Goal: Task Accomplishment & Management: Complete application form

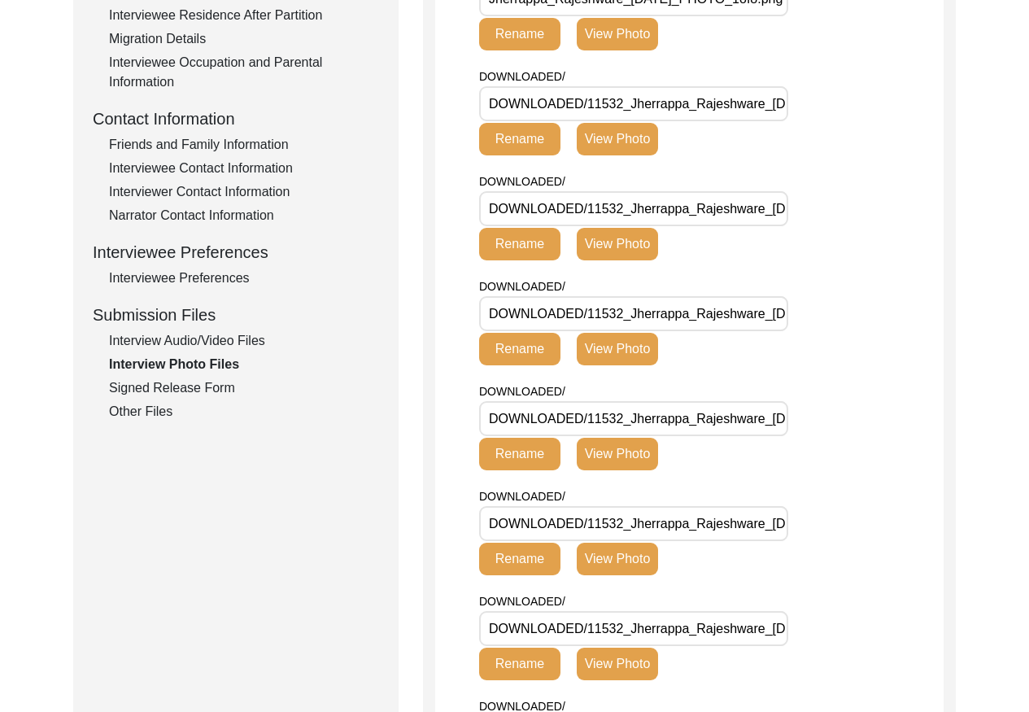
click at [225, 339] on div "Interview Audio/Video Files" at bounding box center [244, 341] width 270 height 20
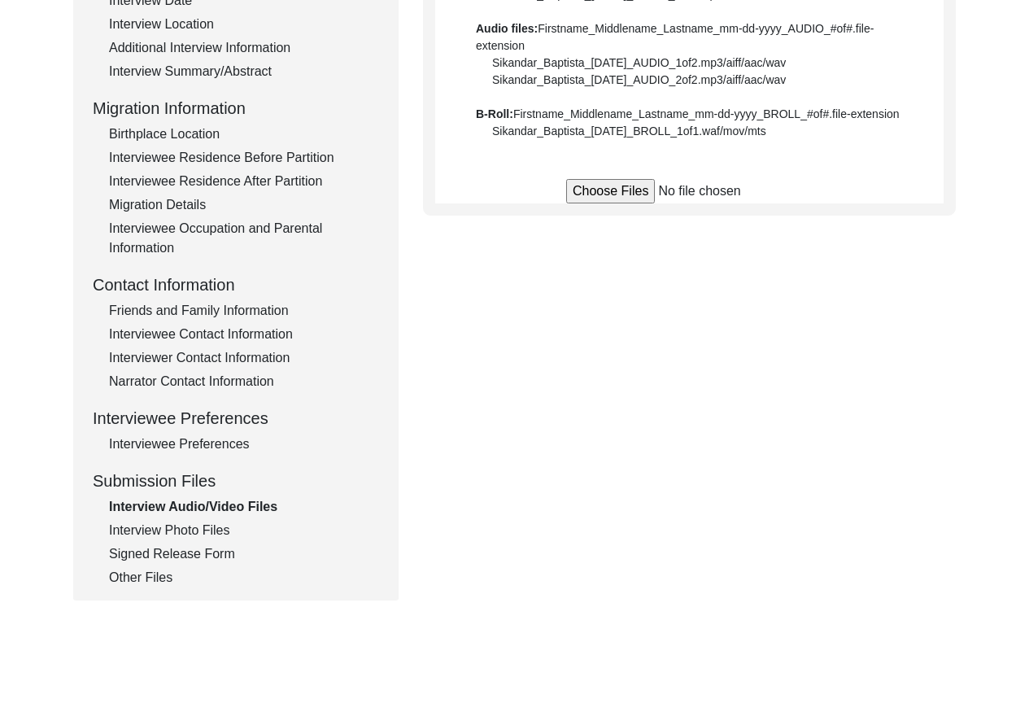
scroll to position [230, 0]
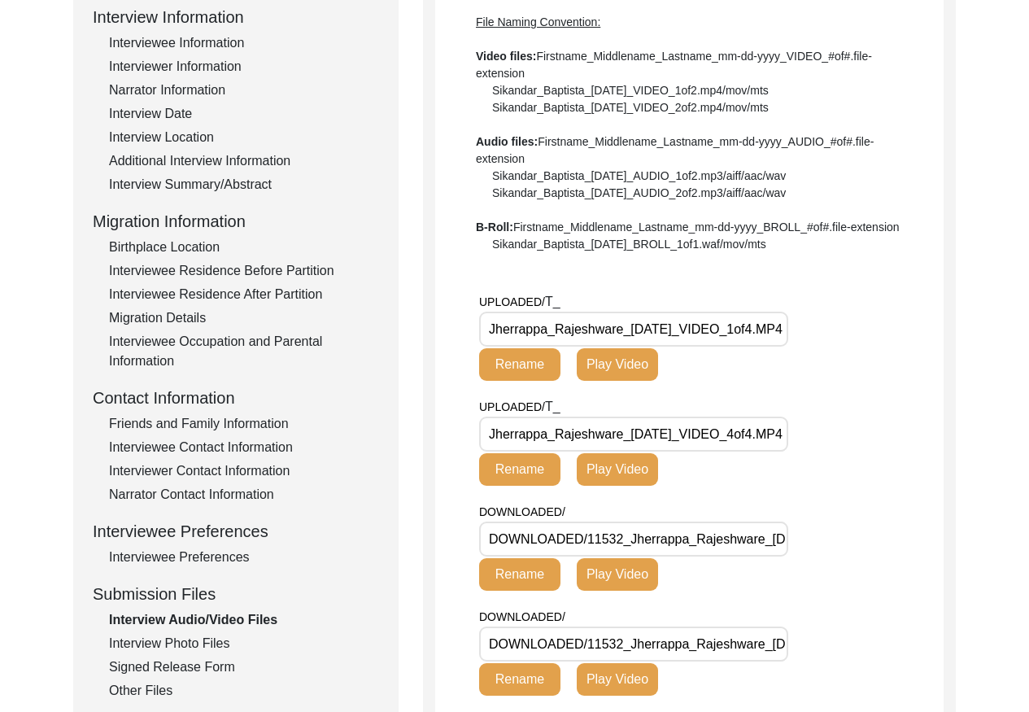
click at [648, 325] on input "Jherrappa_Rajeshware_[DATE]_VIDEO_1of4.MP4" at bounding box center [633, 329] width 309 height 35
click at [649, 325] on input "Jherrappa_Rajeshware_[DATE]_VIDEO_1of4.MP4" at bounding box center [633, 329] width 309 height 35
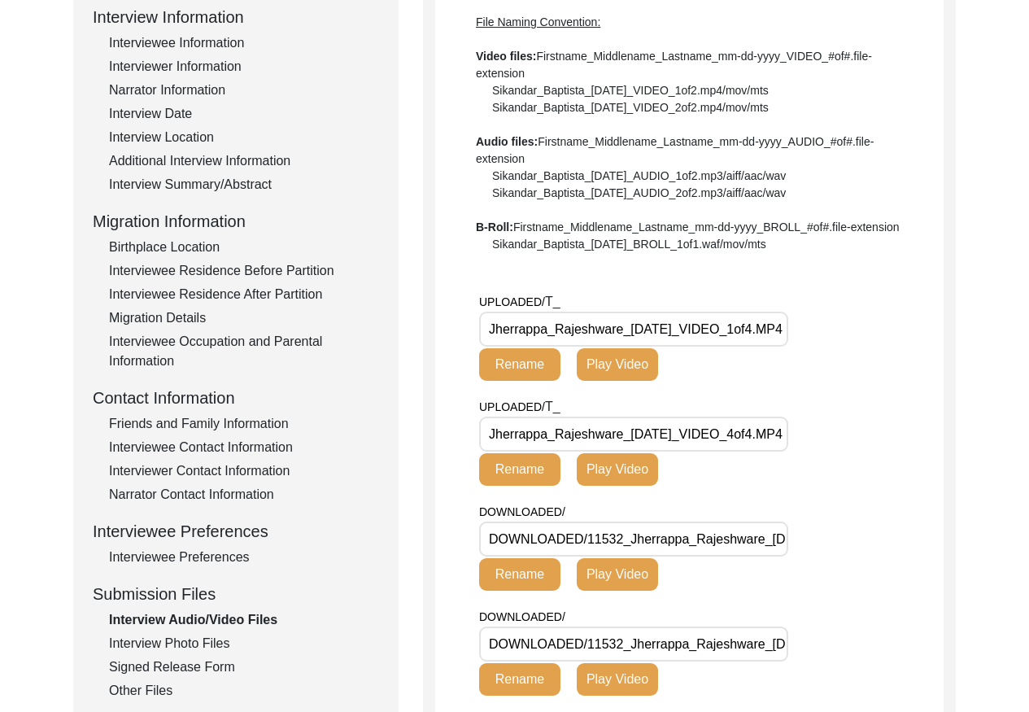
click at [649, 325] on input "Jherrappa_Rajeshware_[DATE]_VIDEO_1of4.MP4" at bounding box center [633, 329] width 309 height 35
drag, startPoint x: 220, startPoint y: 644, endPoint x: 249, endPoint y: 623, distance: 35.7
click at [220, 644] on div "Interview Photo Files" at bounding box center [244, 644] width 270 height 20
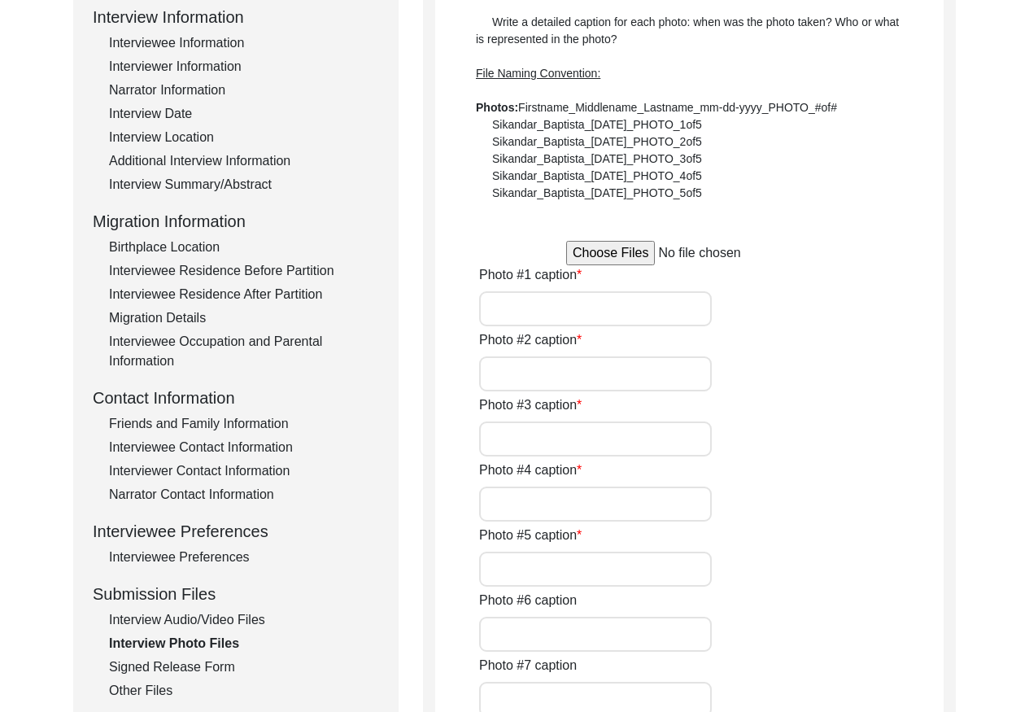
type input "Terrace of Dumne Mane where people hid during the Razakar attack."
type input "Water fountain about [PERSON_NAME]'s old house."
type input "Dumne Patil who gave 300 people shelter during the Razakar attack in [DATE]."
type input "[PERSON_NAME]'s old house that was burnt down during the Razakar attack."
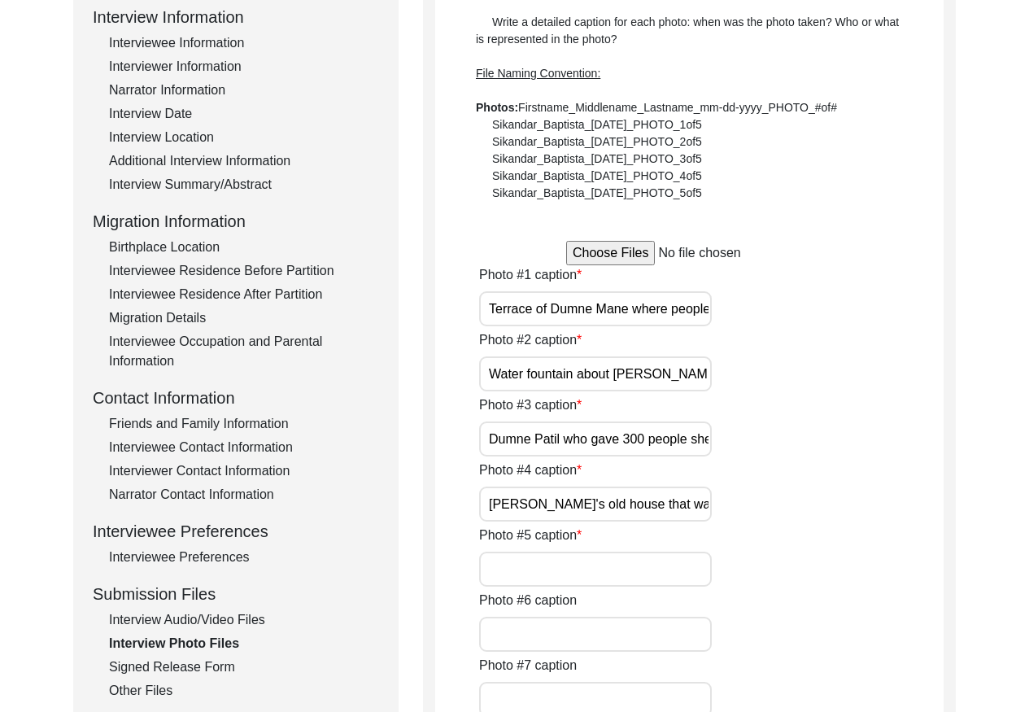
type input "Memorial of the Gorta massacre."
type input "Water tank next to the old well in [GEOGRAPHIC_DATA]."
type input "[PERSON_NAME]'s current house"
type input "Wall painting done as part of [PERSON_NAME]."
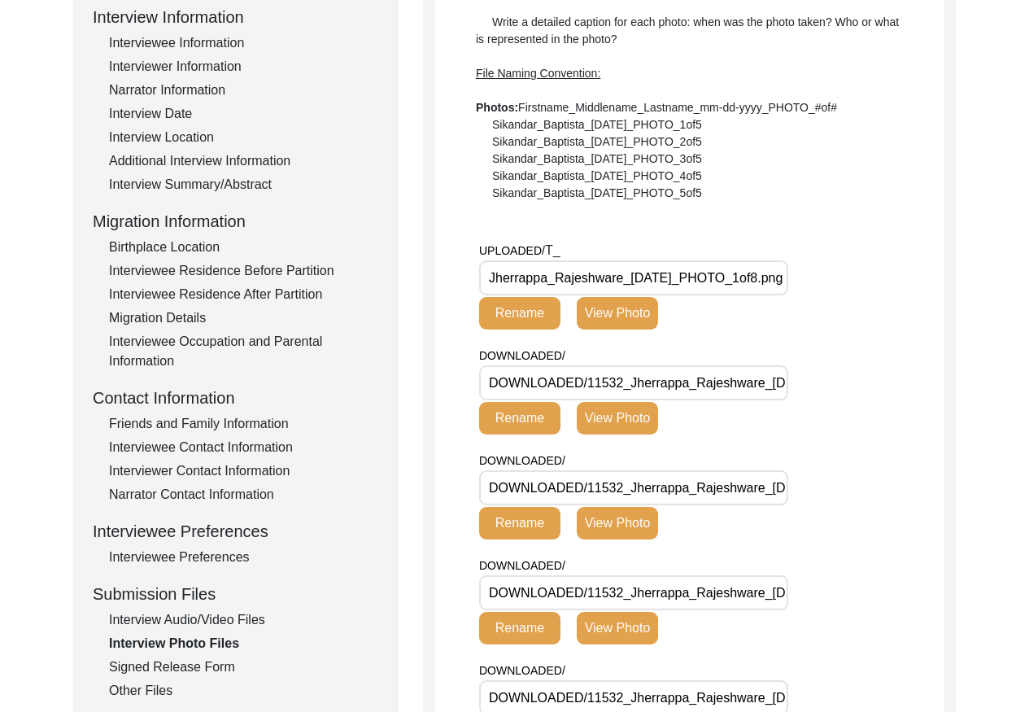
click at [614, 277] on input "Jherrappa_Rajeshware_[DATE]_PHOTO_1of8.png" at bounding box center [633, 277] width 309 height 35
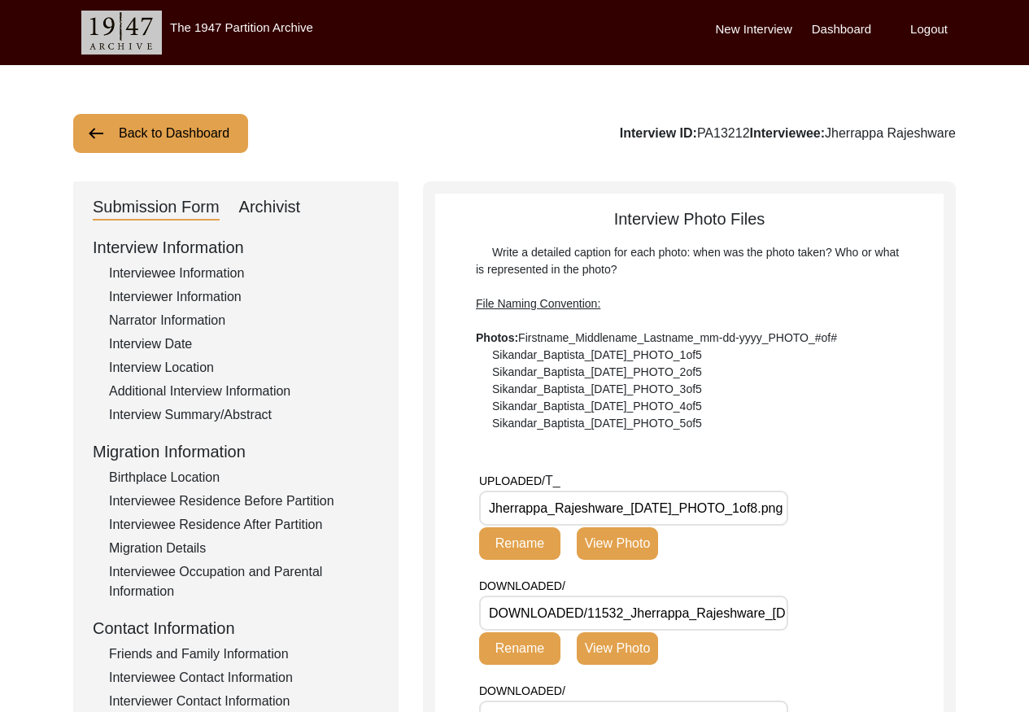
click at [194, 130] on button "Back to Dashboard" at bounding box center [160, 133] width 175 height 39
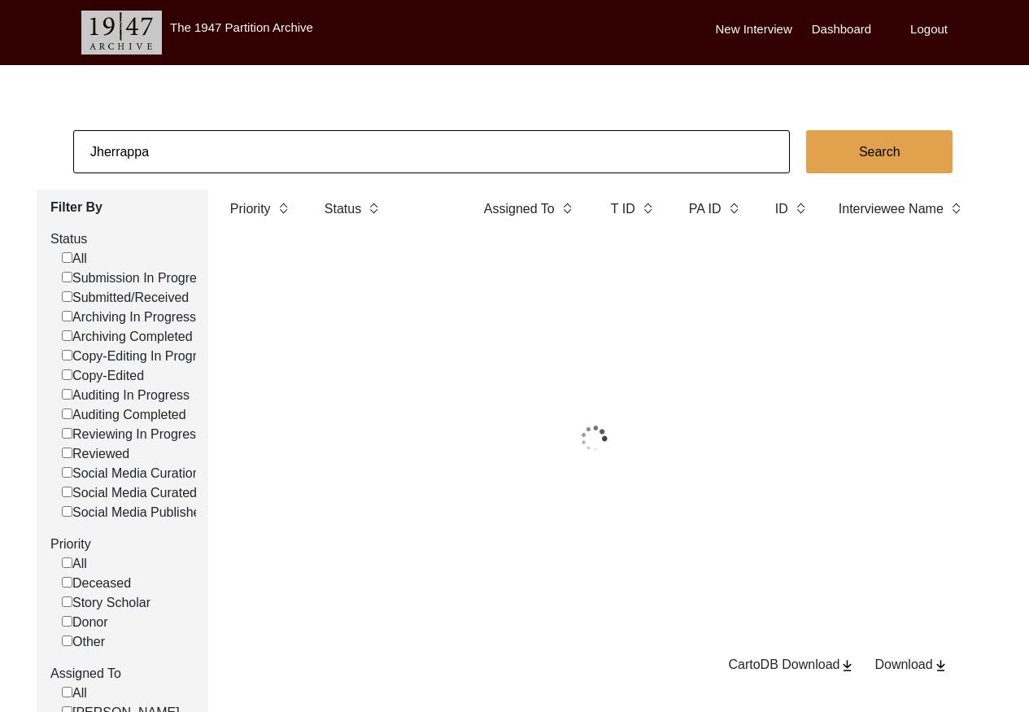
click at [240, 138] on input "Jherrappa" at bounding box center [431, 151] width 717 height 43
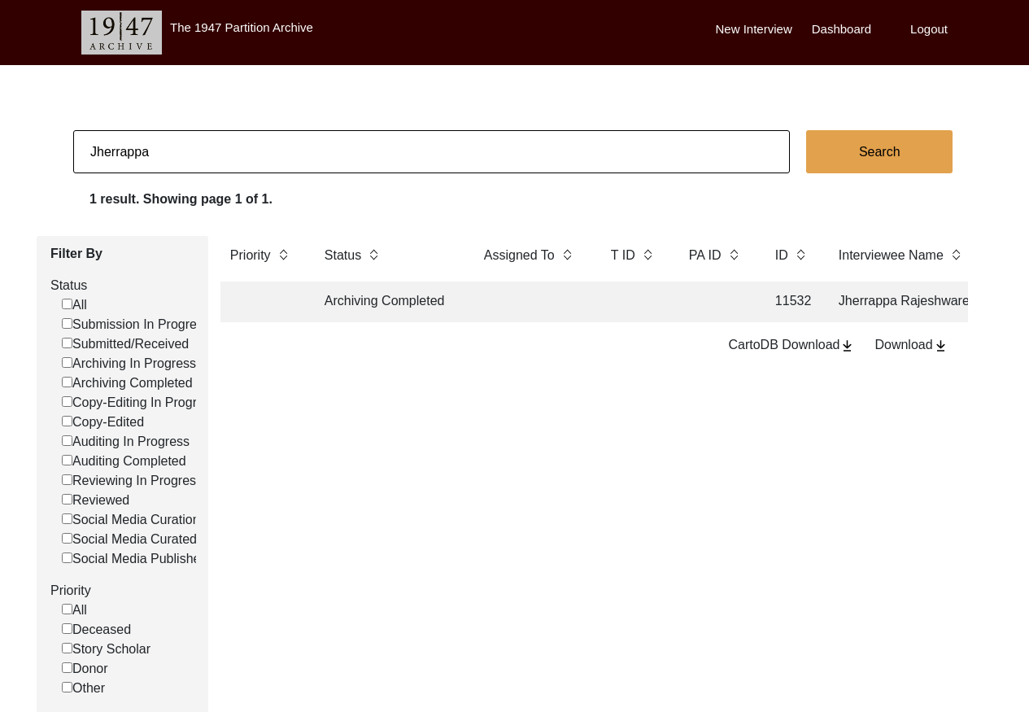
click at [240, 138] on input "Jherrappa" at bounding box center [431, 151] width 717 height 43
type input "[PERSON_NAME]"
checkbox input "false"
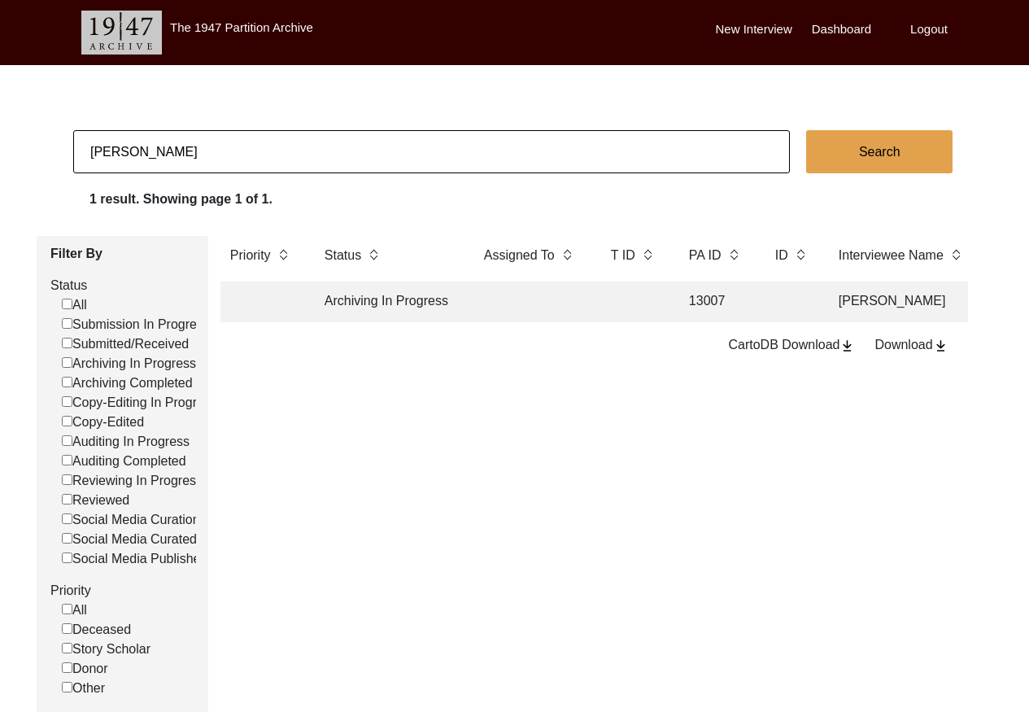
click at [570, 302] on td at bounding box center [531, 301] width 114 height 41
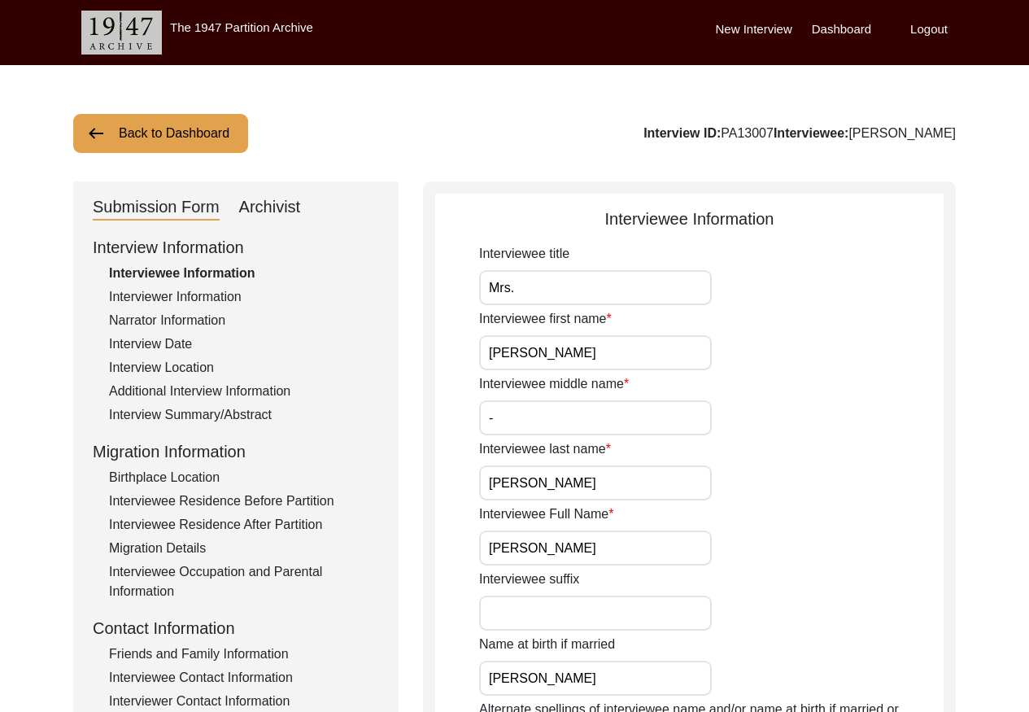
drag, startPoint x: 265, startPoint y: 201, endPoint x: 286, endPoint y: 207, distance: 22.1
click at [265, 201] on div "Archivist" at bounding box center [270, 207] width 62 height 26
select select "Archiving In Progress"
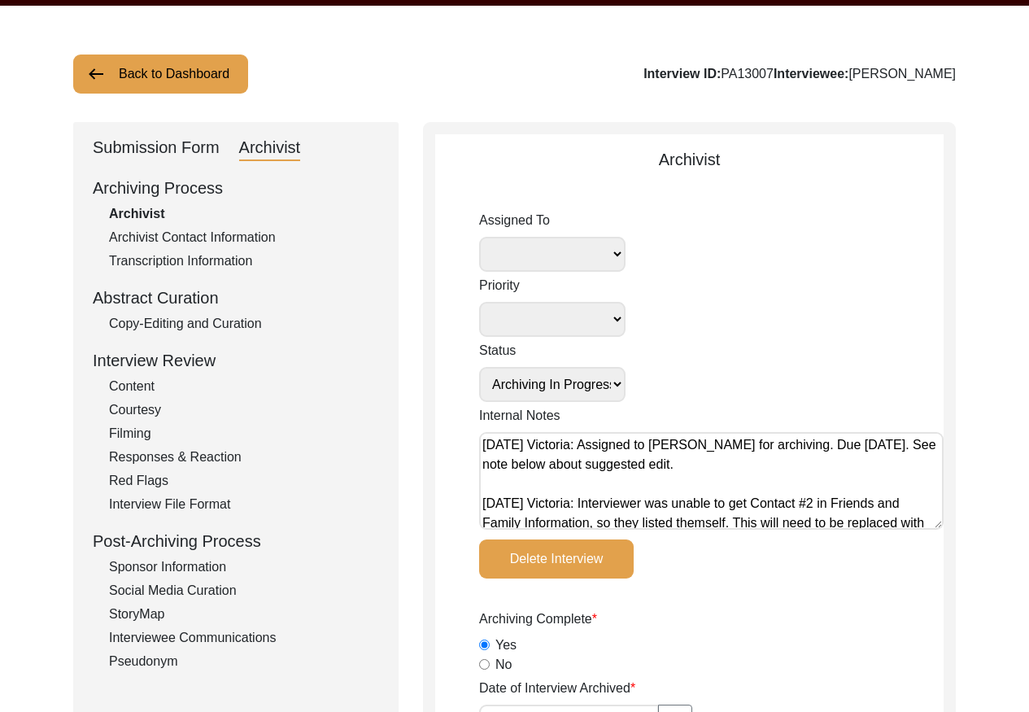
scroll to position [45, 0]
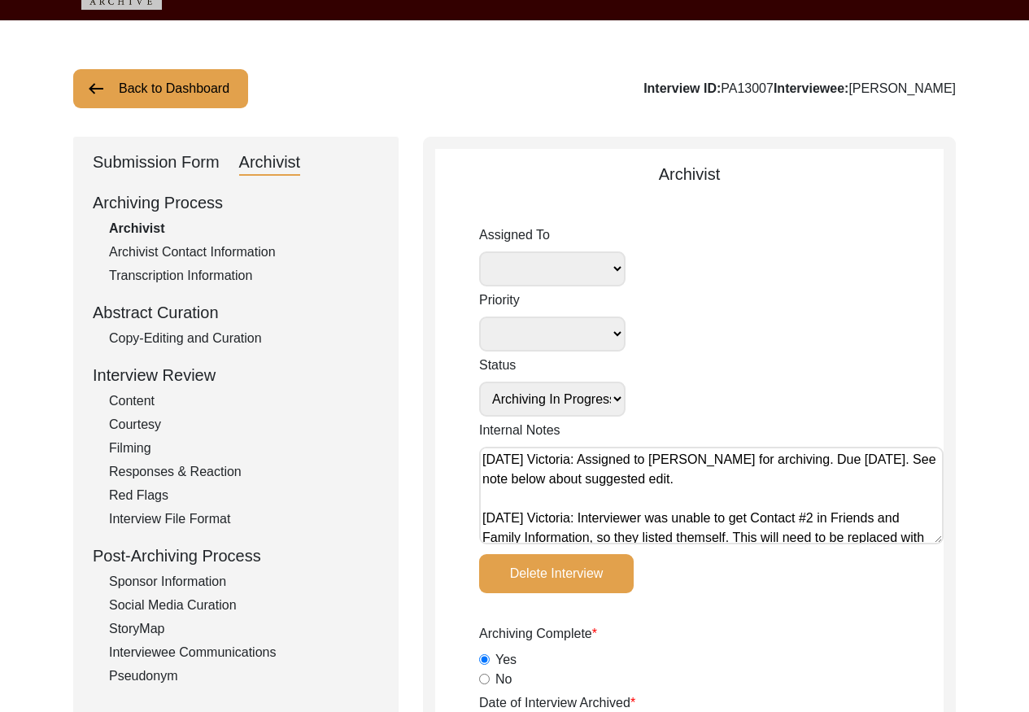
click at [185, 163] on div "Submission Form" at bounding box center [156, 163] width 127 height 26
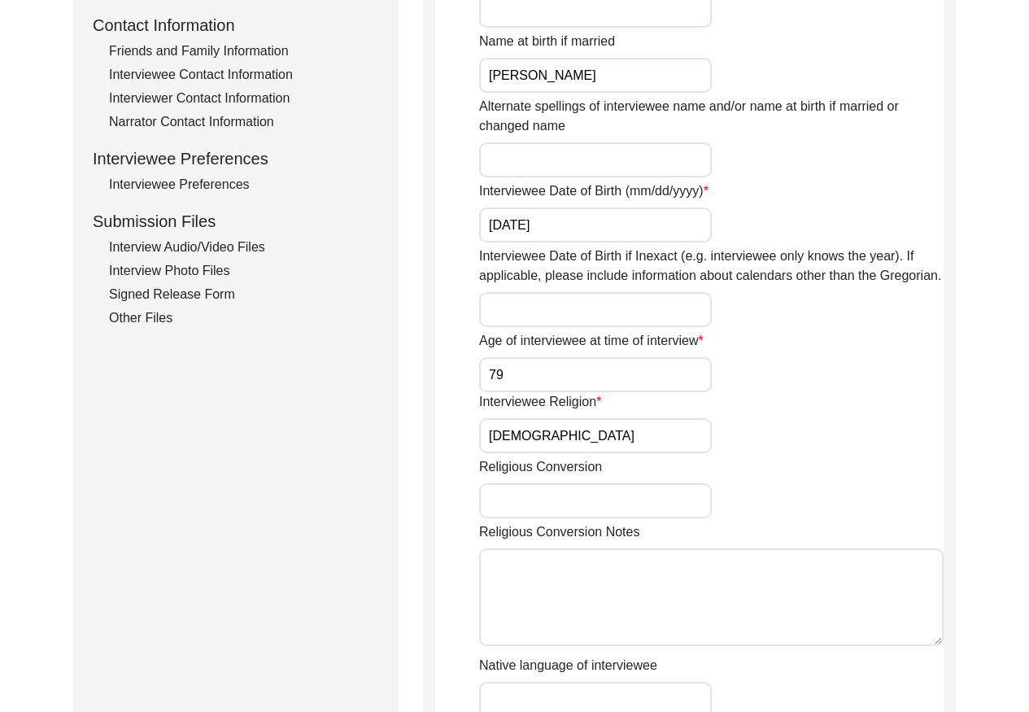
click at [252, 250] on div "Interview Audio/Video Files" at bounding box center [244, 248] width 270 height 20
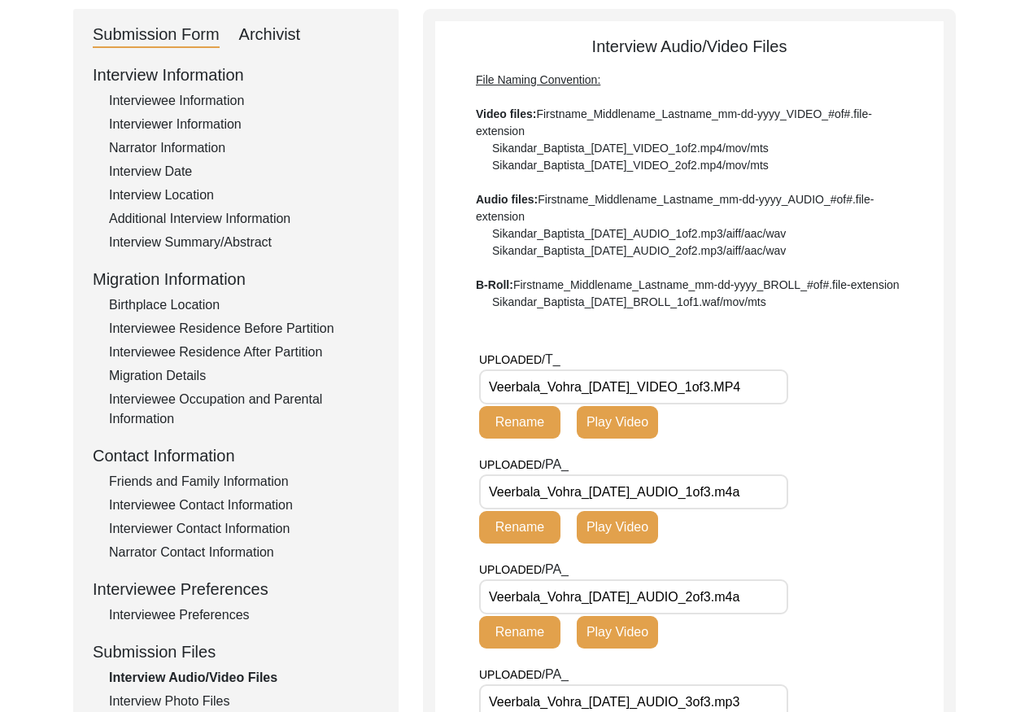
scroll to position [133, 0]
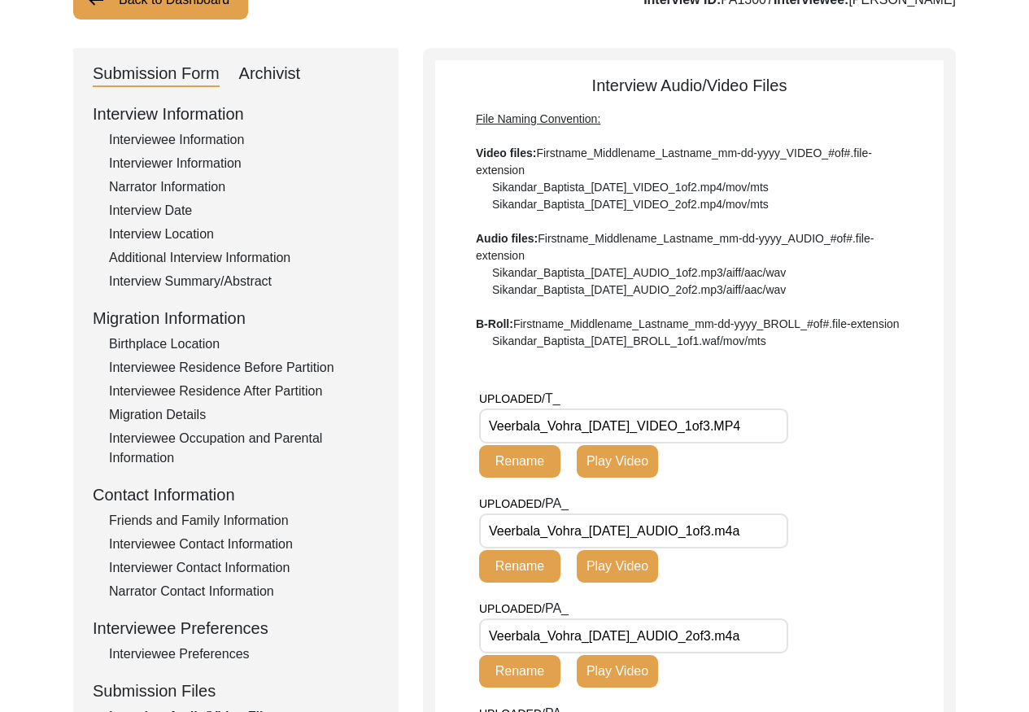
click at [175, 166] on div "Interviewer Information" at bounding box center [244, 164] width 270 height 20
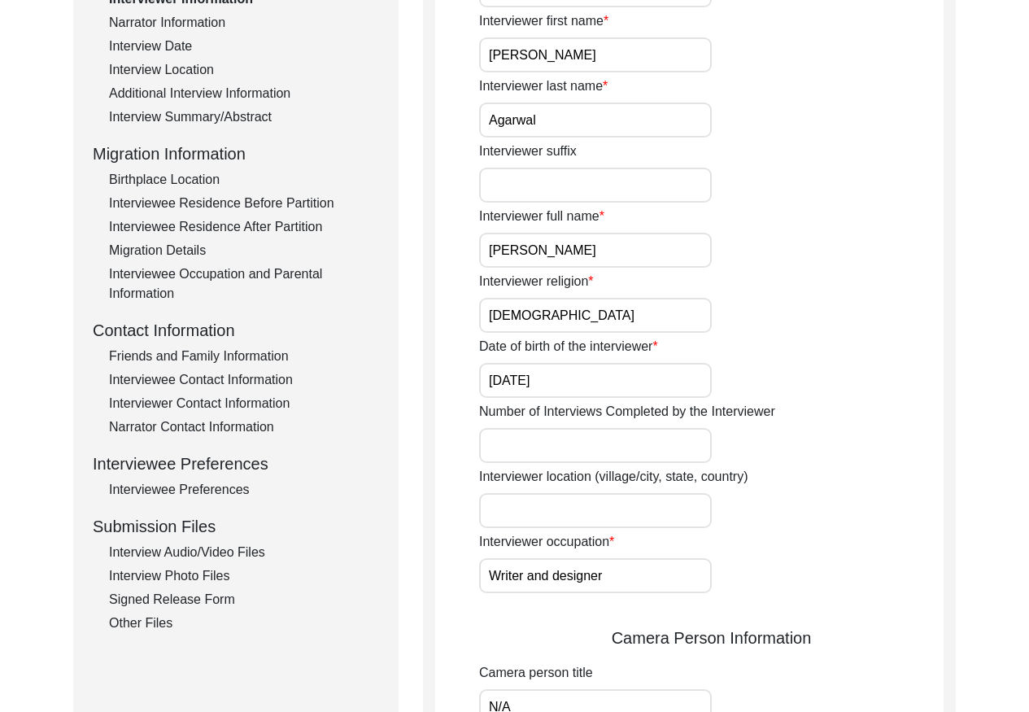
scroll to position [437, 0]
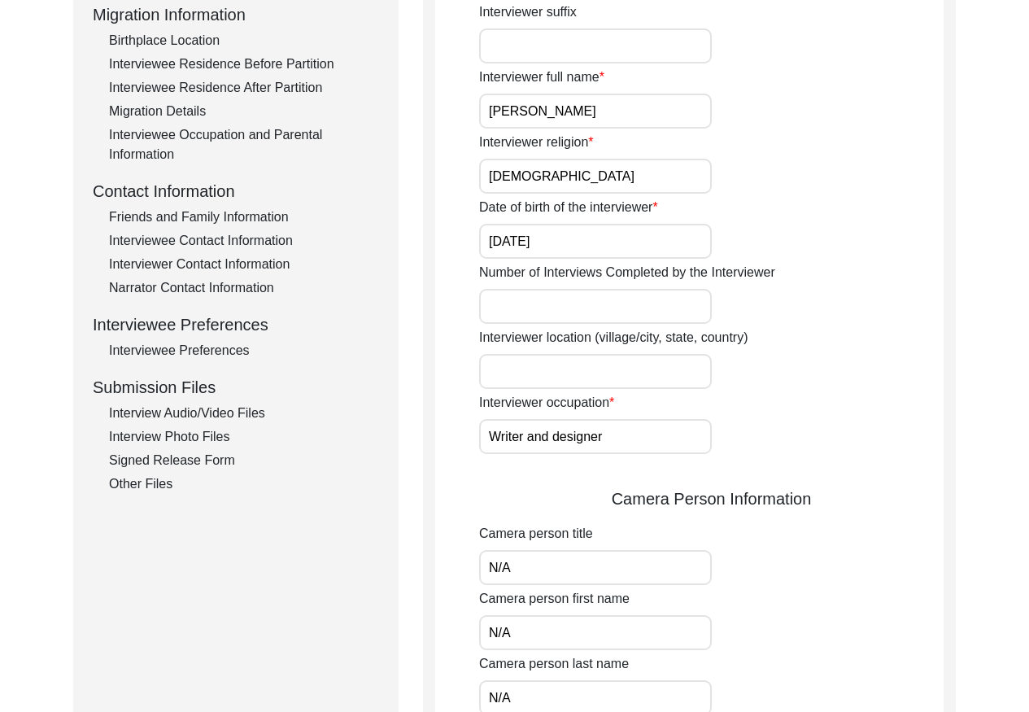
click at [246, 409] on div "Interview Audio/Video Files" at bounding box center [244, 414] width 270 height 20
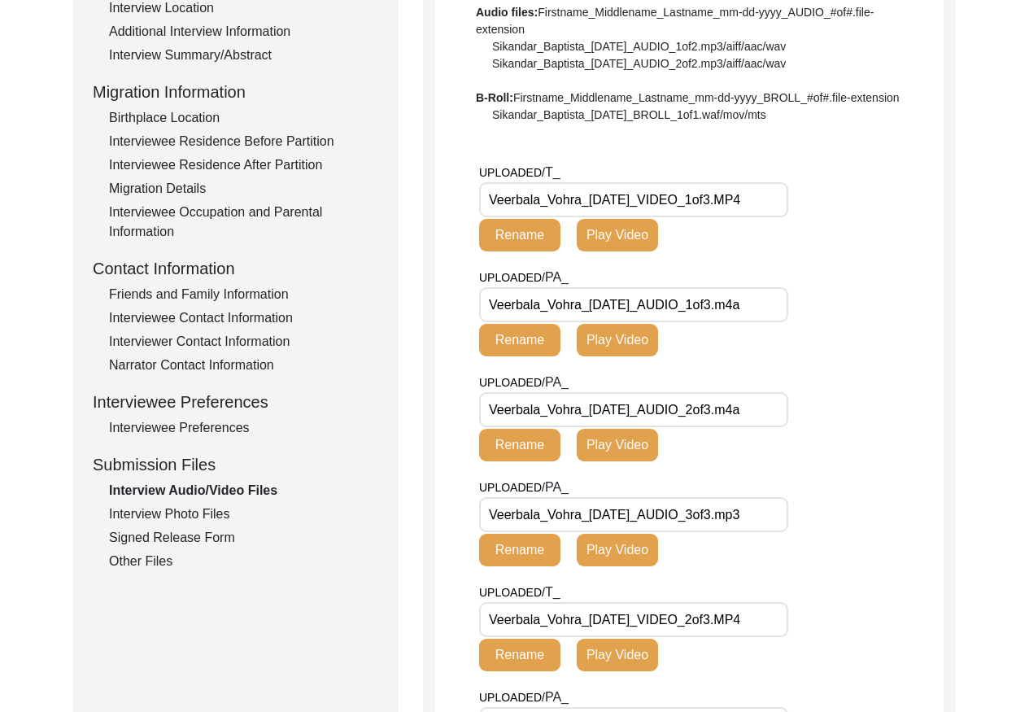
scroll to position [349, 0]
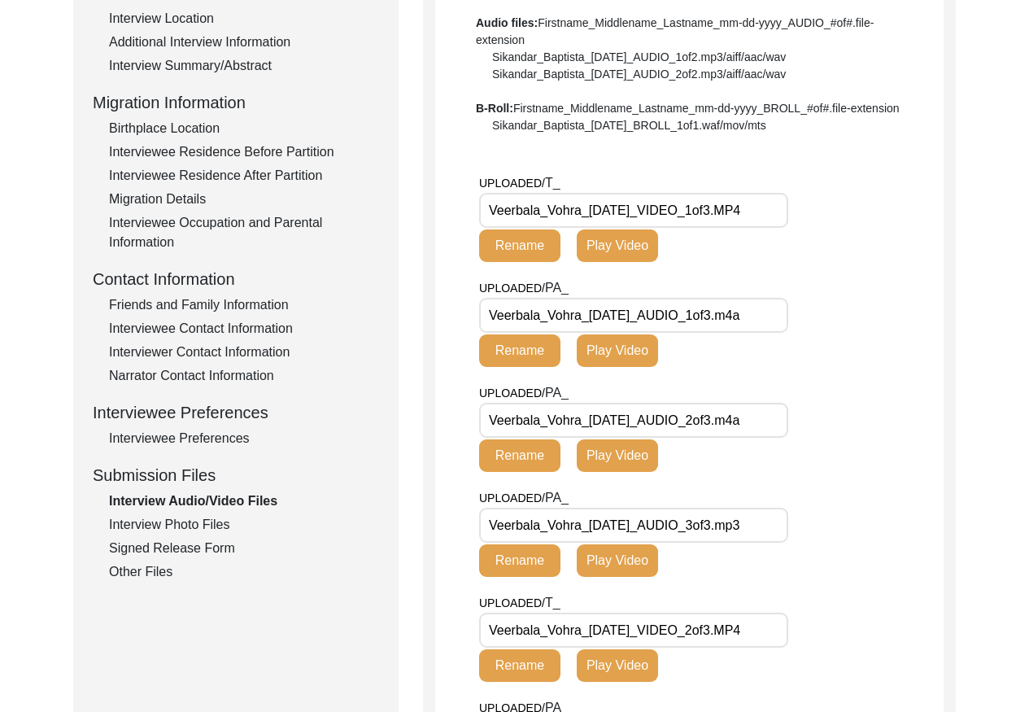
drag, startPoint x: 189, startPoint y: 521, endPoint x: 239, endPoint y: 506, distance: 52.8
click at [190, 521] on div "Interview Photo Files" at bounding box center [244, 525] width 270 height 20
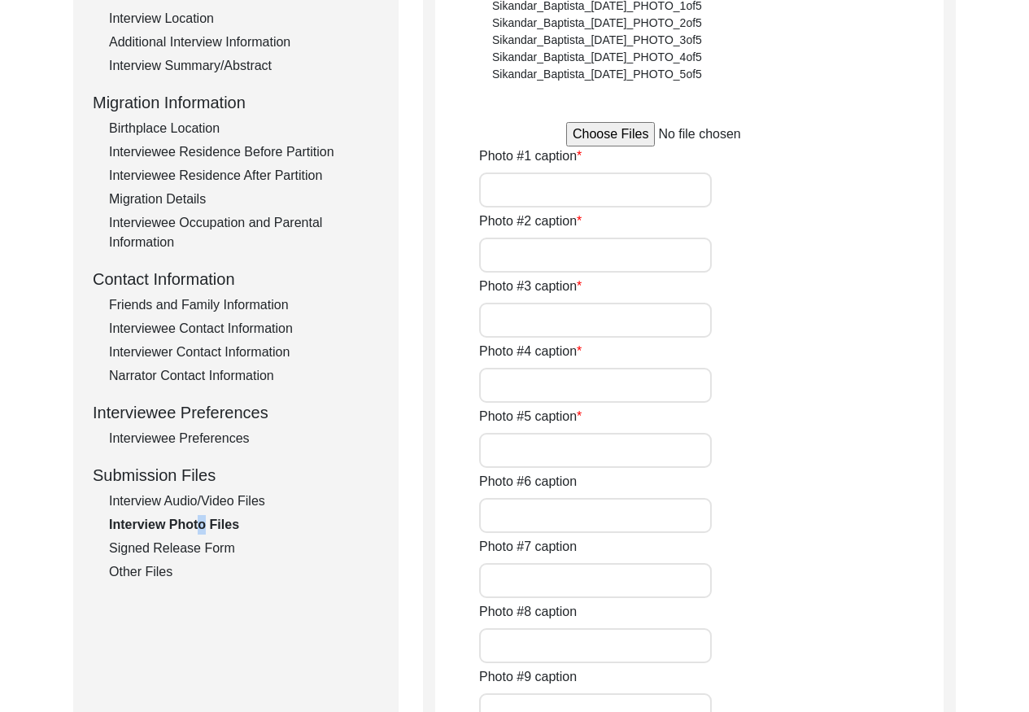
type input "[PERSON_NAME] parents (top) and chacha-chachi (bottom)"
type input "[PERSON_NAME] parents: mother [PERSON_NAME] (left) and father [PERSON_NAME] (ri…"
type input "[PERSON_NAME] husband"
type input "[PERSON_NAME] siblings"
type input "Knitted cloth by [PERSON_NAME]"
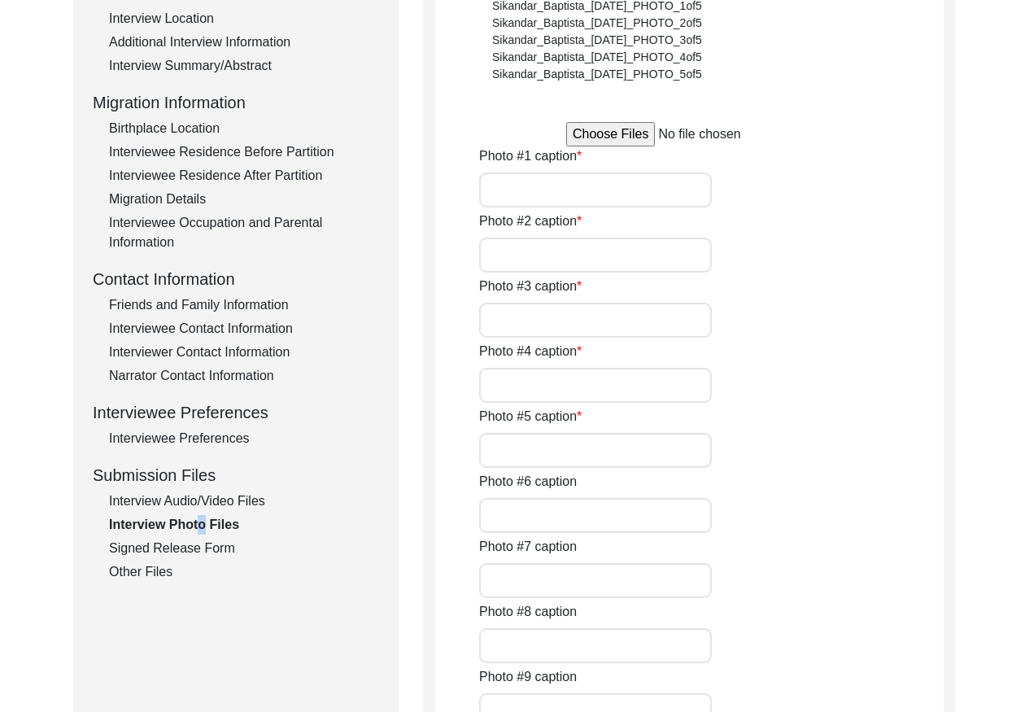
type input "3"
type input "7 images of hardcopy photographs"
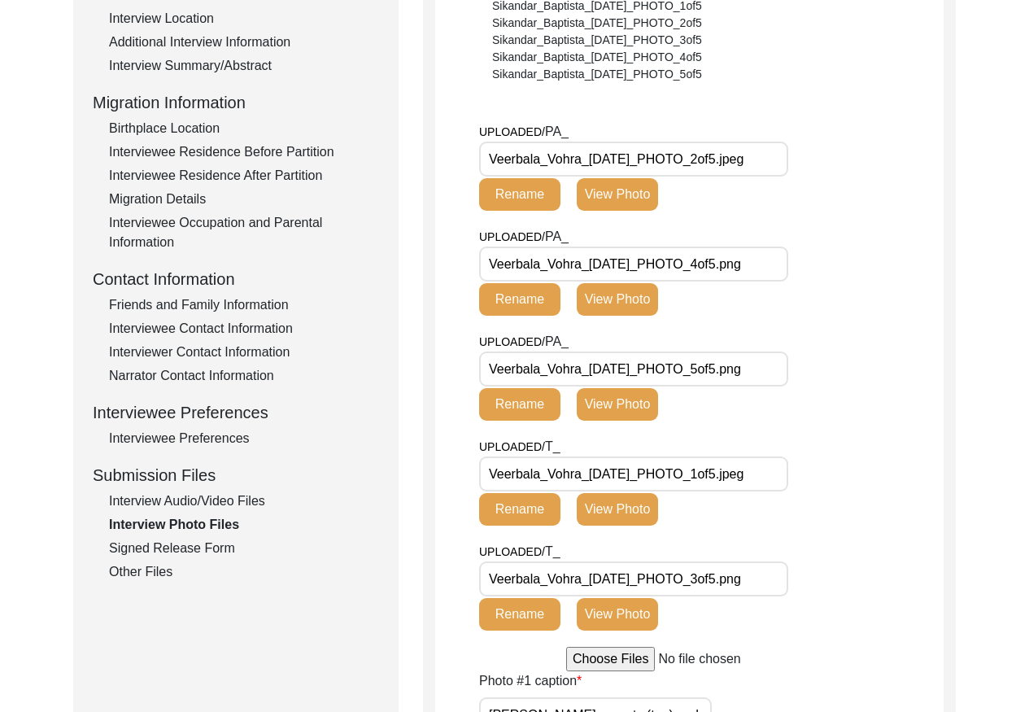
click at [202, 546] on div "Signed Release Form" at bounding box center [244, 549] width 270 height 20
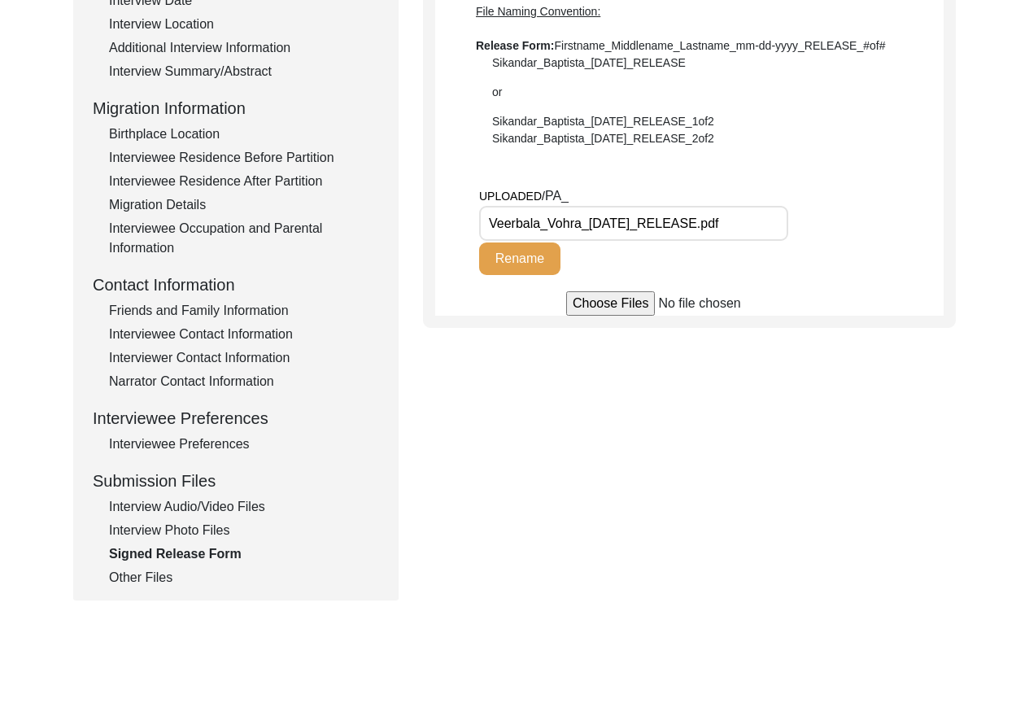
scroll to position [342, 0]
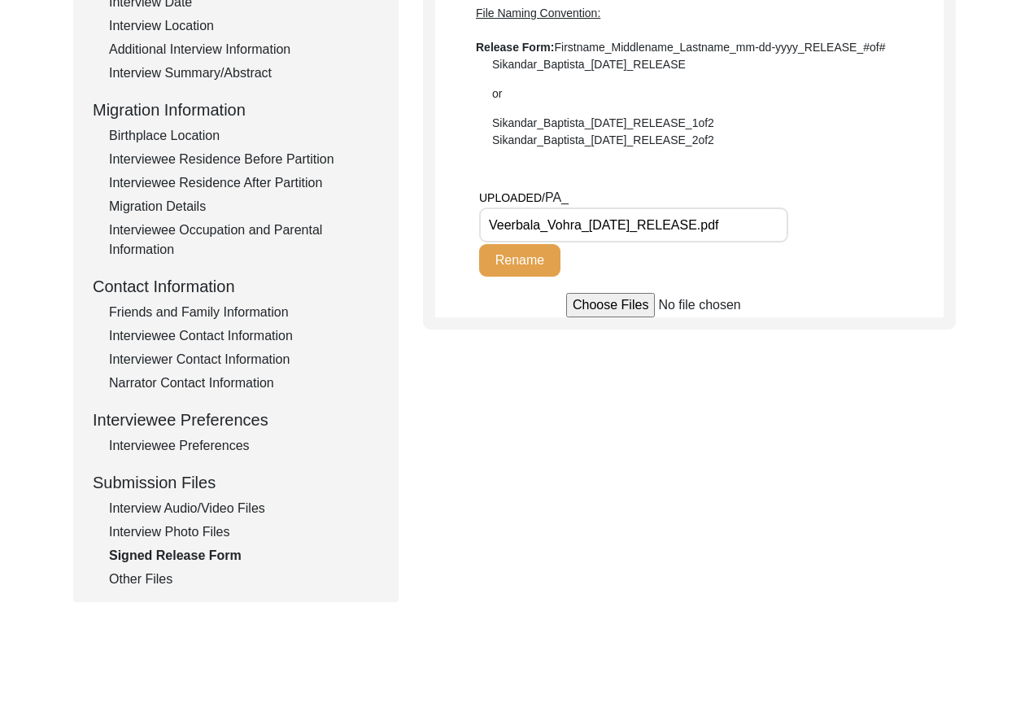
click at [154, 583] on div "Other Files" at bounding box center [244, 579] width 270 height 20
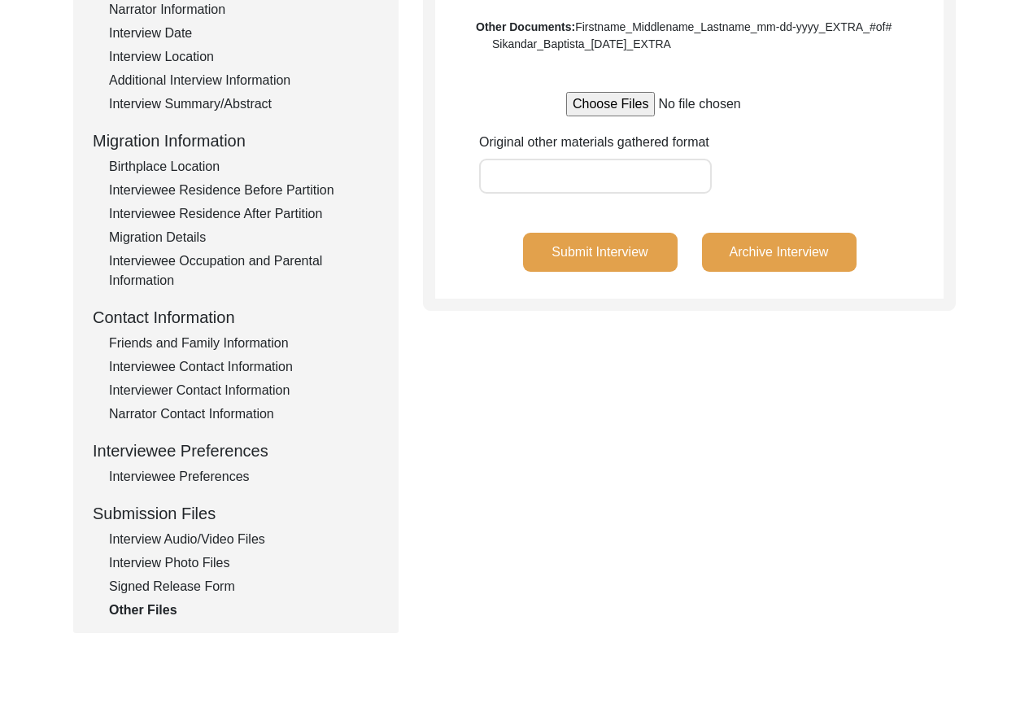
scroll to position [308, 0]
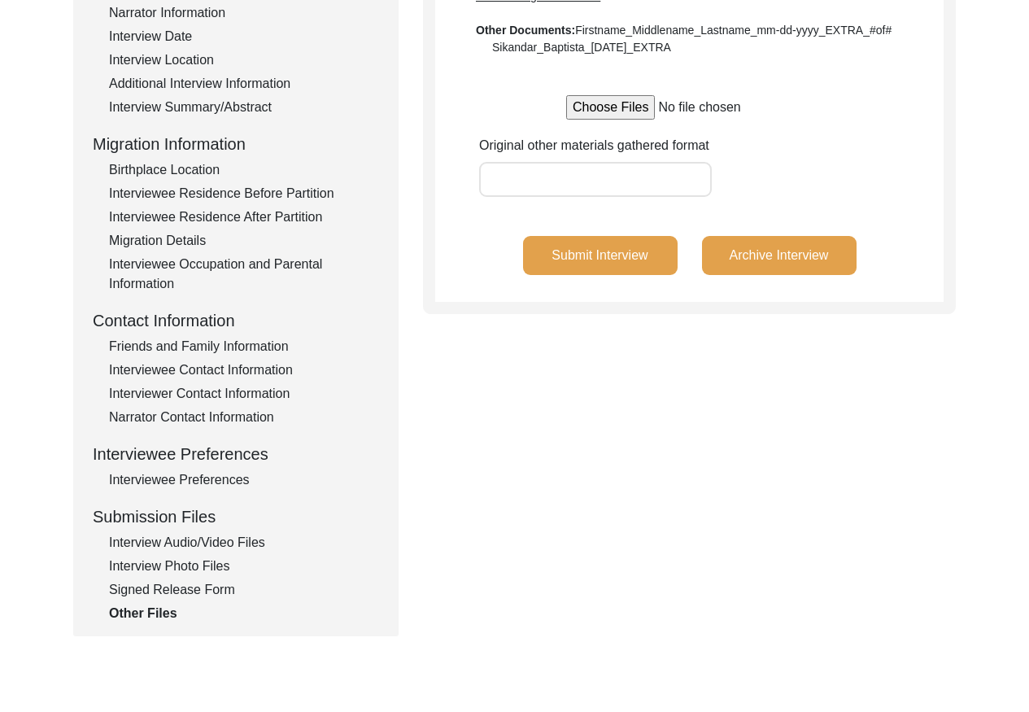
click at [776, 255] on button "Archive Interview" at bounding box center [779, 255] width 155 height 39
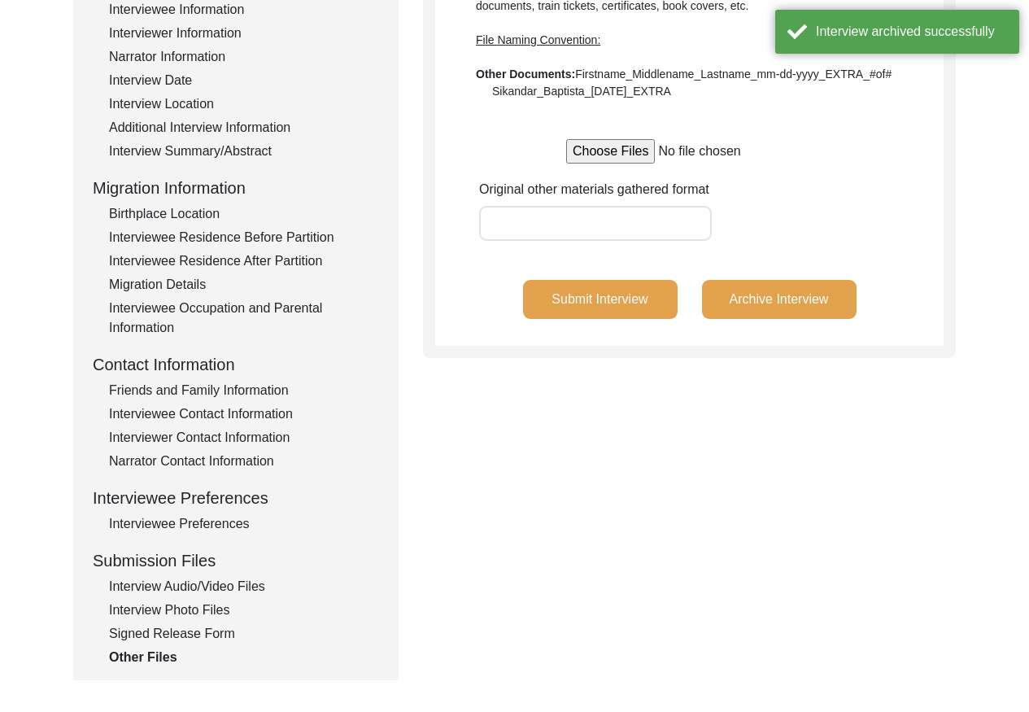
scroll to position [465, 0]
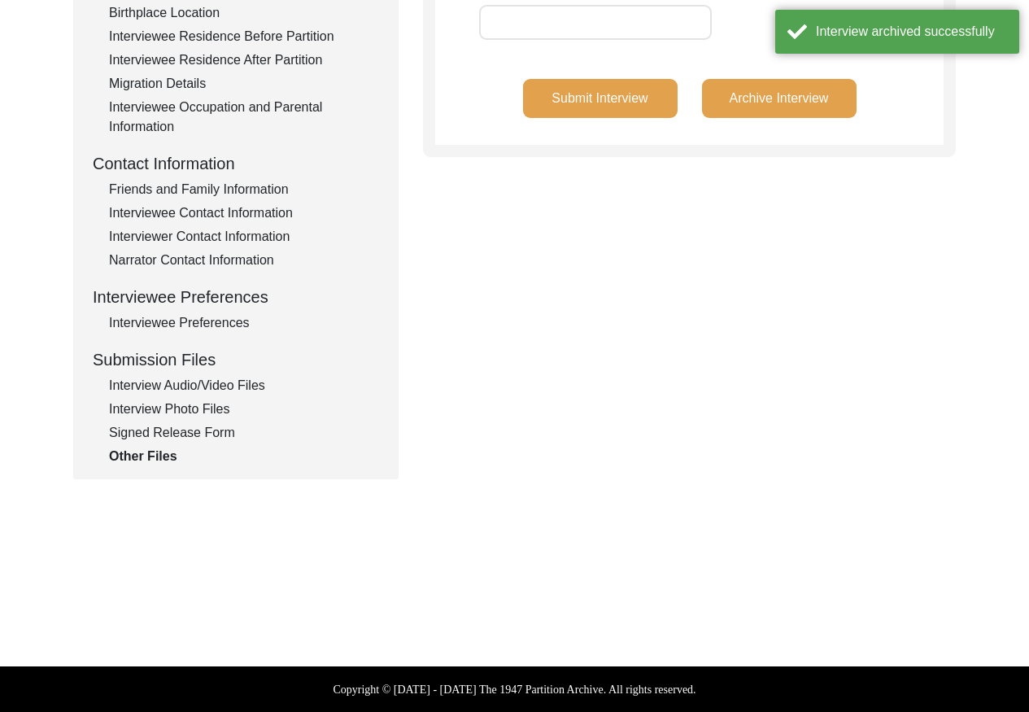
click at [235, 380] on div "Interview Audio/Video Files" at bounding box center [244, 386] width 270 height 20
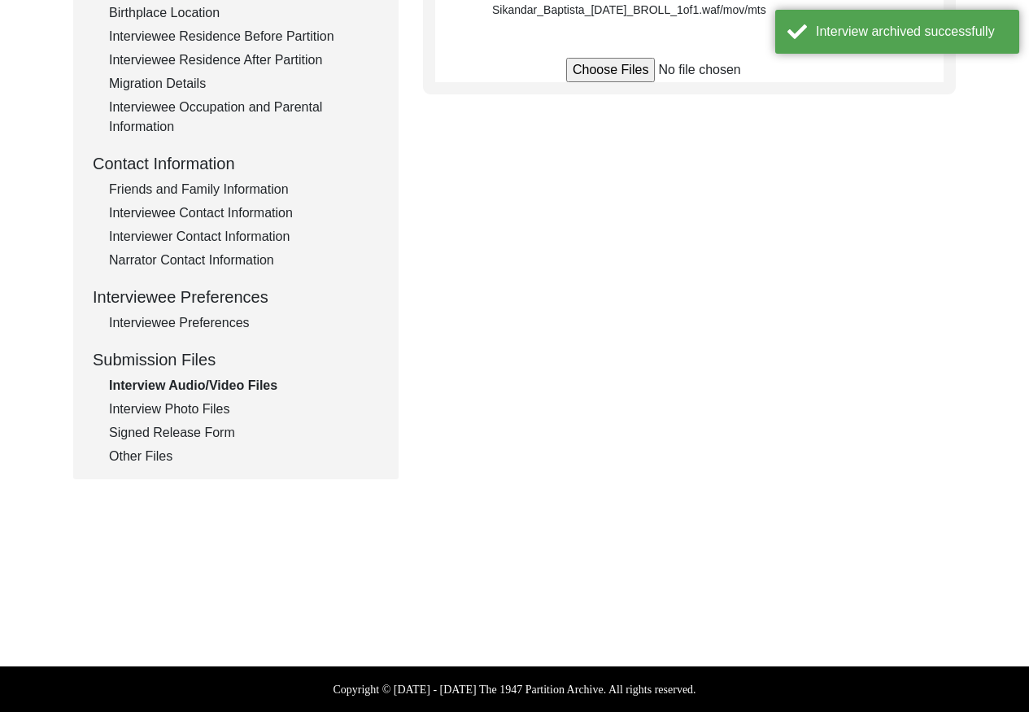
scroll to position [464, 0]
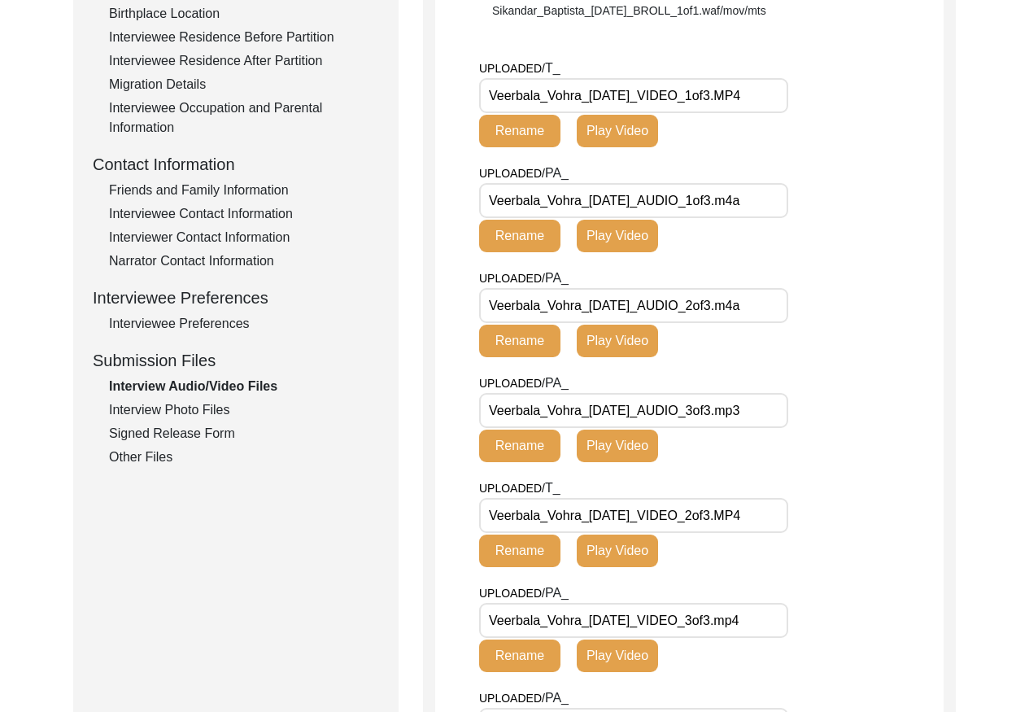
click at [185, 411] on div "Interview Photo Files" at bounding box center [244, 410] width 270 height 20
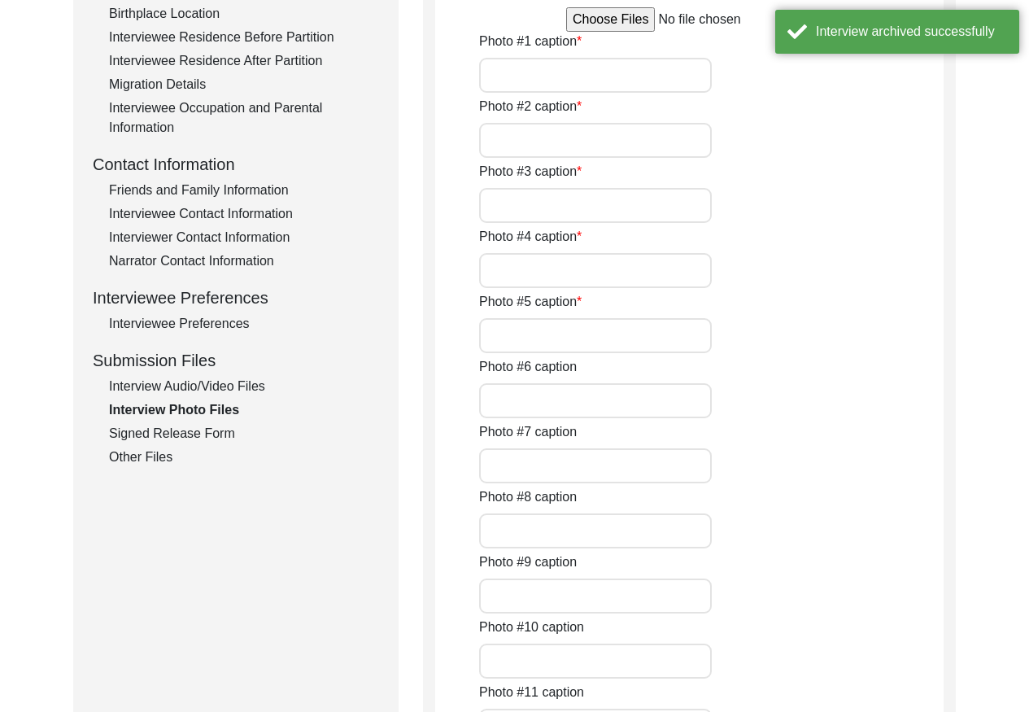
type input "[PERSON_NAME] parents (top) and chacha-chachi (bottom)"
type input "[PERSON_NAME] parents: mother [PERSON_NAME] (left) and father [PERSON_NAME] (ri…"
type input "[PERSON_NAME] husband"
type input "[PERSON_NAME] siblings"
type input "Knitted cloth by [PERSON_NAME]"
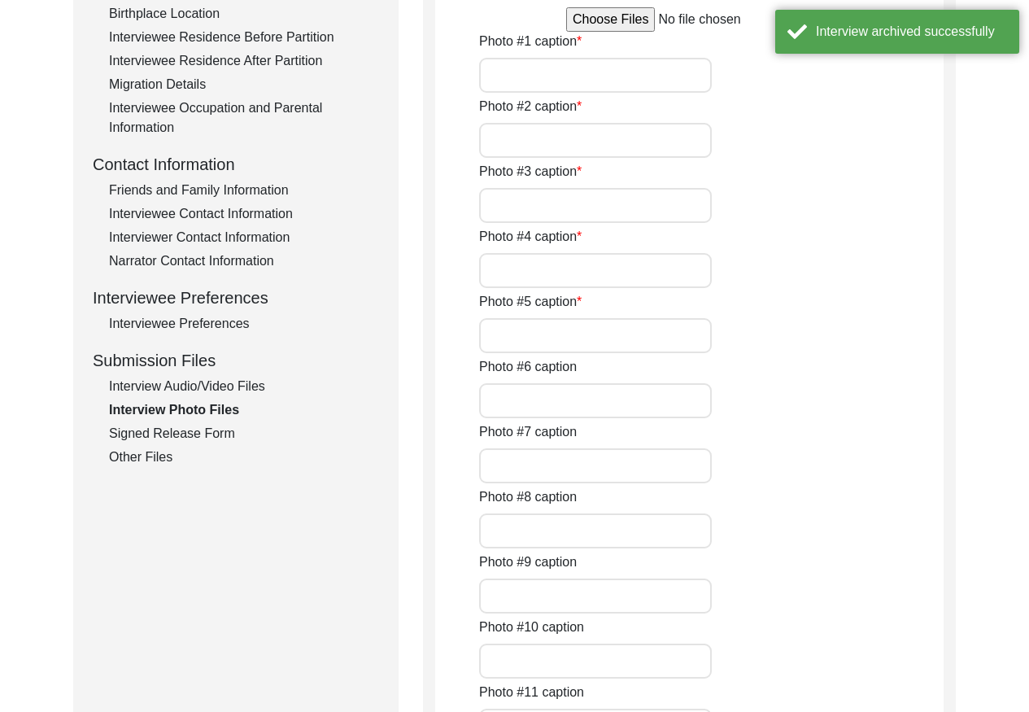
type input "3"
type input "7 images of hardcopy photographs"
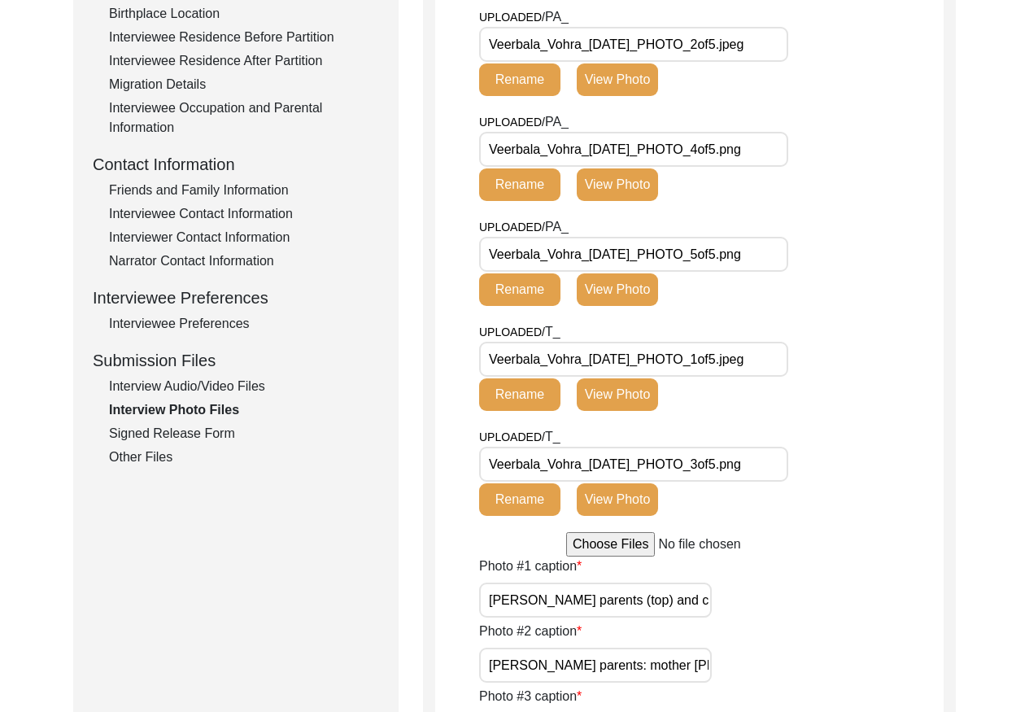
click at [185, 428] on div "Signed Release Form" at bounding box center [244, 434] width 270 height 20
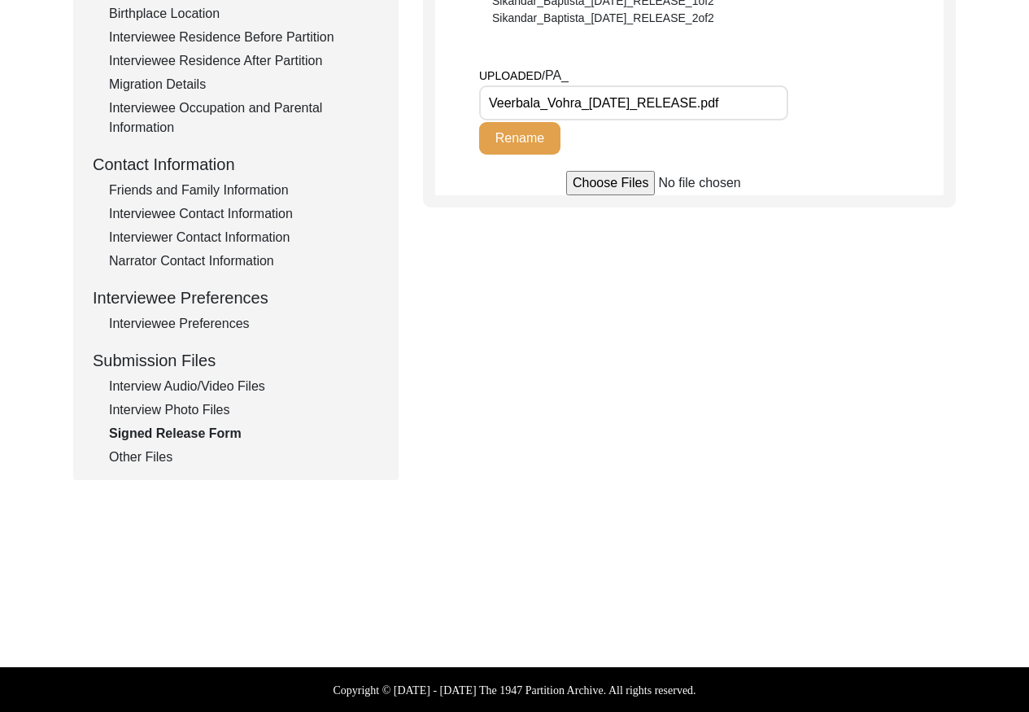
click at [162, 445] on div "Interview Information Interviewee Information Interviewer Information Narrator …" at bounding box center [236, 119] width 286 height 696
click at [159, 448] on div "Other Files" at bounding box center [244, 457] width 270 height 20
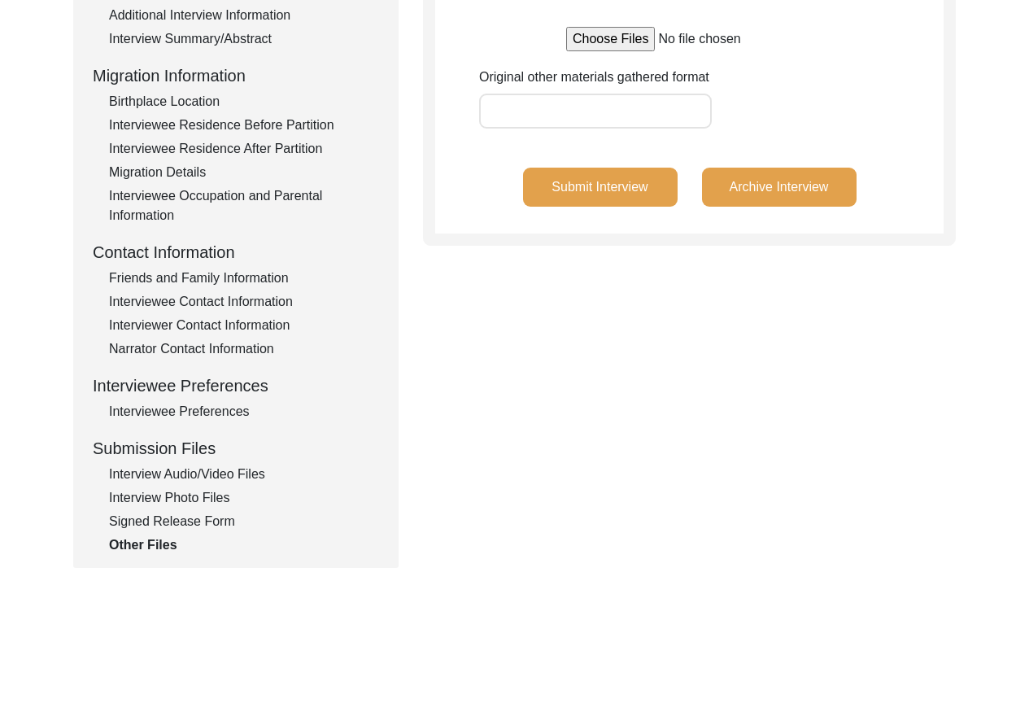
scroll to position [367, 0]
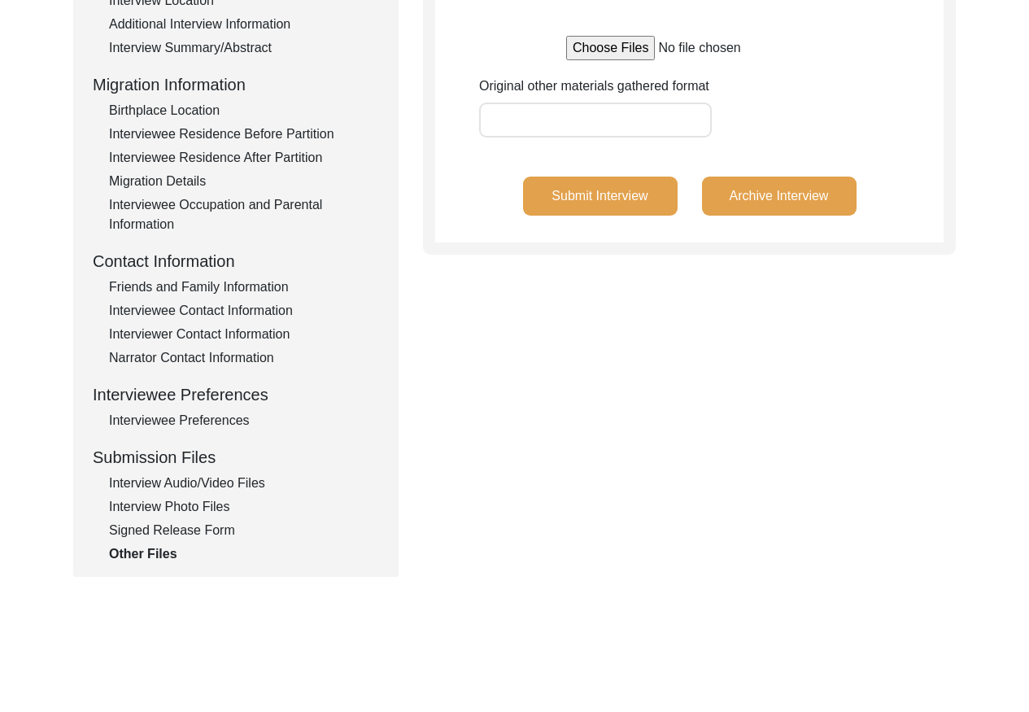
click at [181, 532] on div "Signed Release Form" at bounding box center [244, 531] width 270 height 20
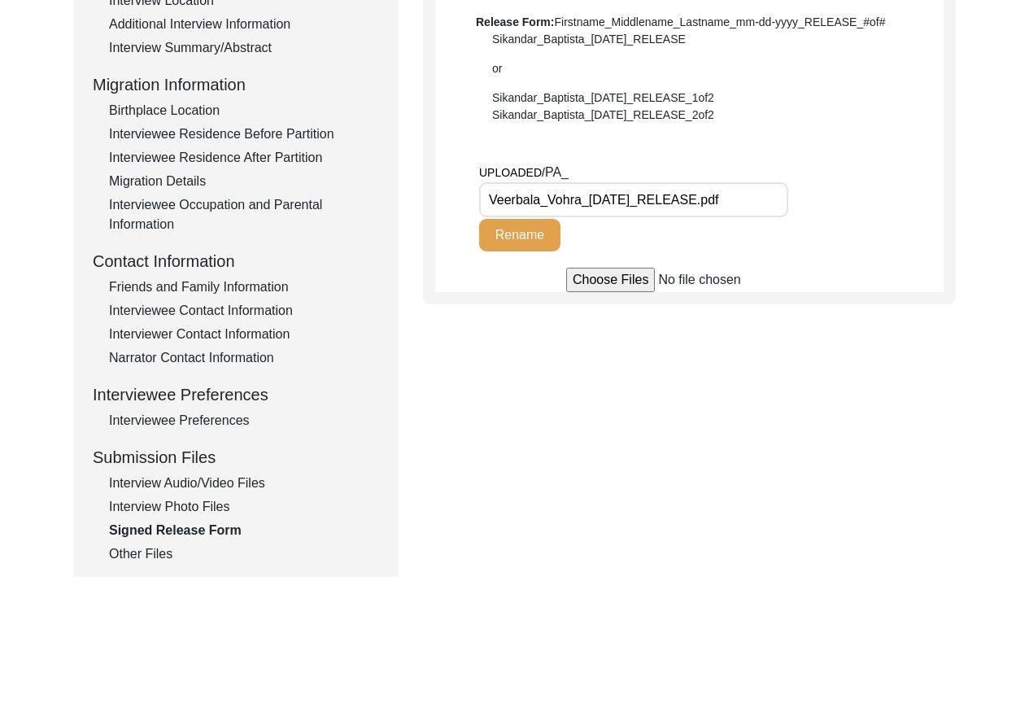
click at [182, 511] on div "Interview Photo Files" at bounding box center [244, 507] width 270 height 20
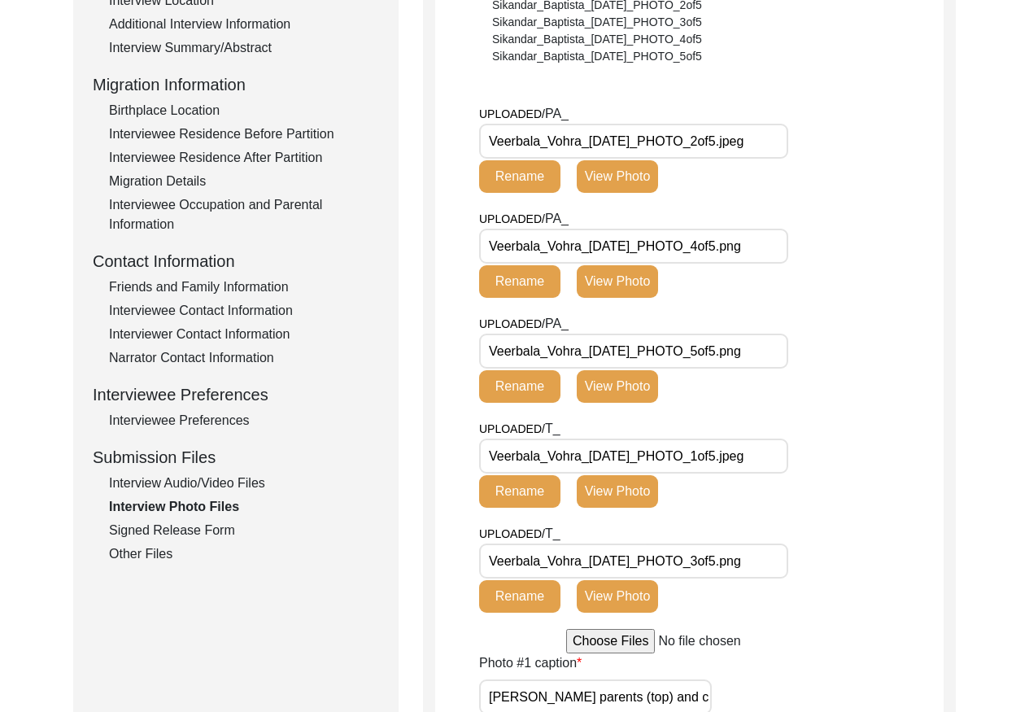
click at [183, 487] on div "Interview Audio/Video Files" at bounding box center [244, 483] width 270 height 20
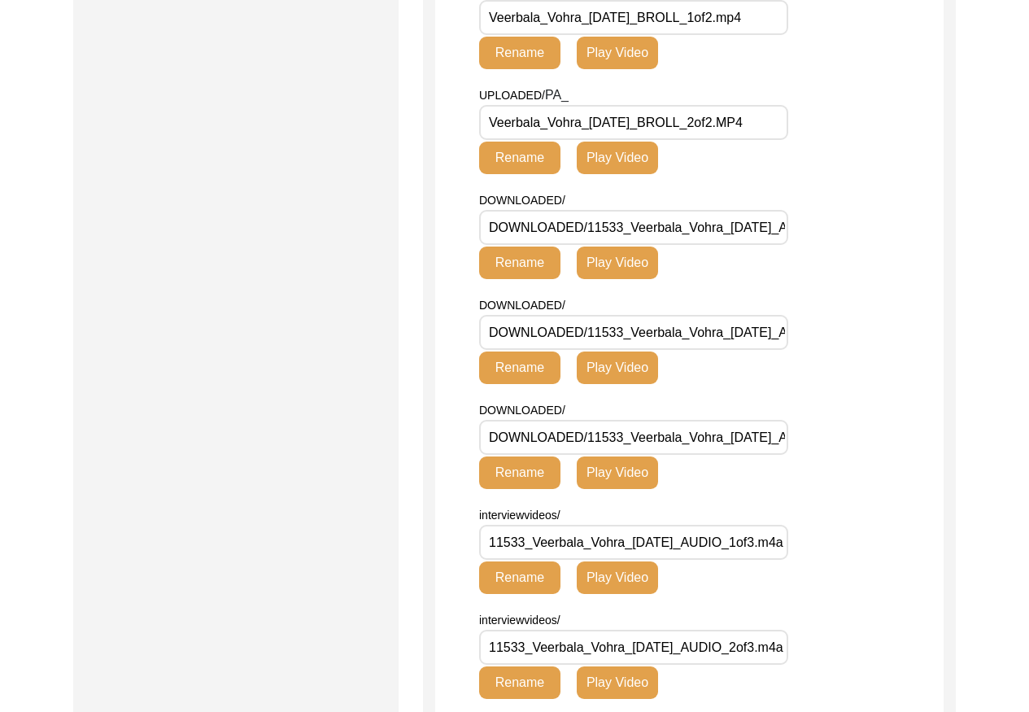
scroll to position [1006, 0]
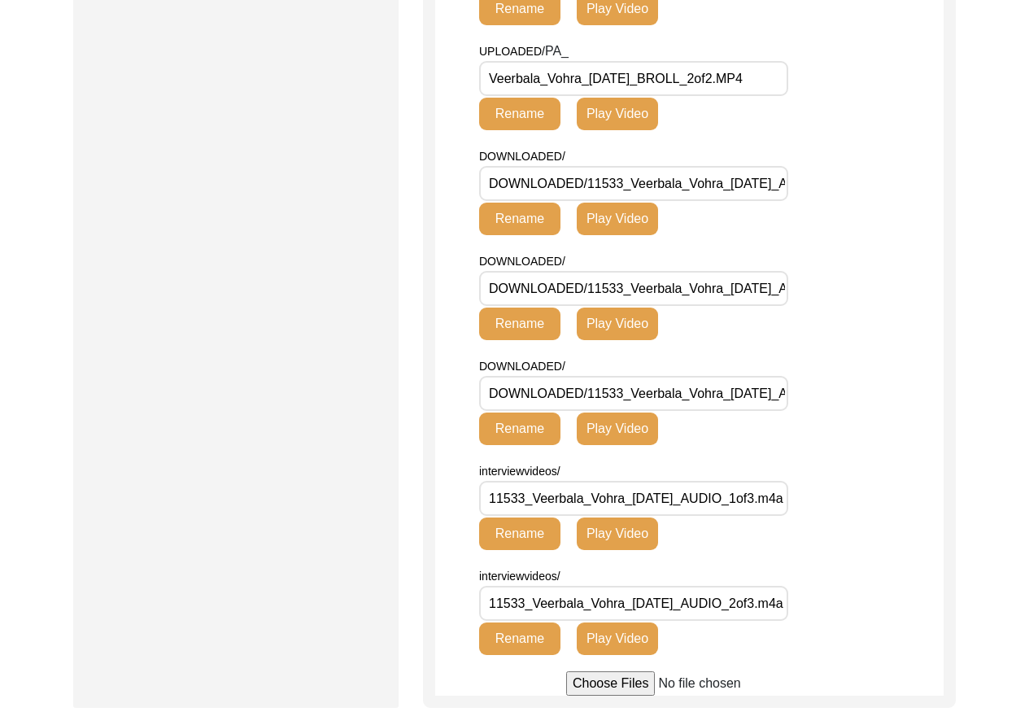
drag, startPoint x: 622, startPoint y: 392, endPoint x: 587, endPoint y: 392, distance: 34.2
click at [587, 392] on input "DOWNLOADED/11533_Veerbala_Vohra_[DATE]_AUDIO_3of3.mp3" at bounding box center [633, 393] width 309 height 35
